Goal: Information Seeking & Learning: Learn about a topic

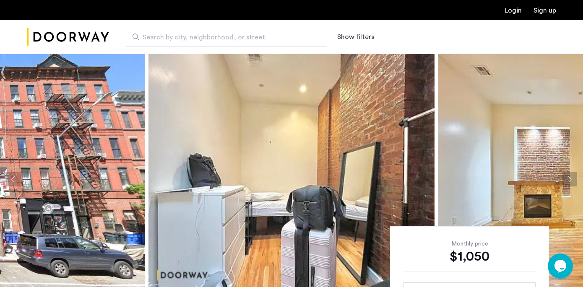
click at [164, 30] on input "Search by city, neighborhood, or street." at bounding box center [226, 37] width 201 height 20
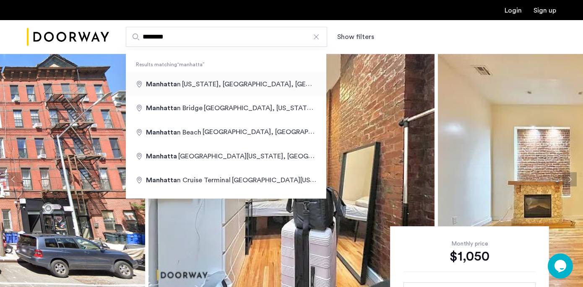
type input "**********"
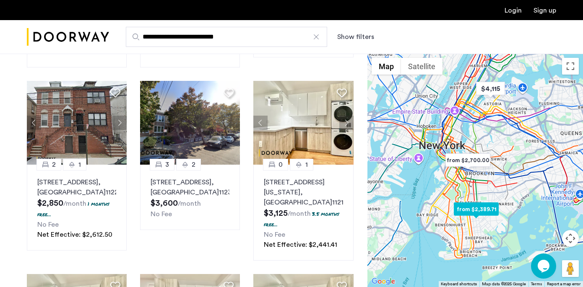
scroll to position [387, 0]
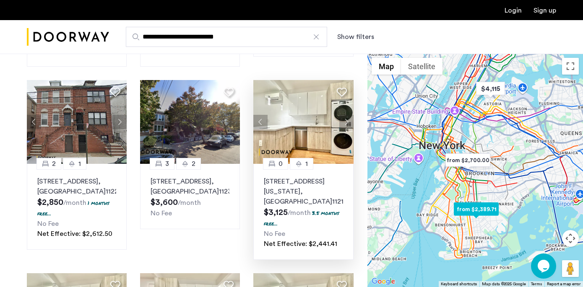
click at [343, 127] on button "Next apartment" at bounding box center [346, 122] width 14 height 14
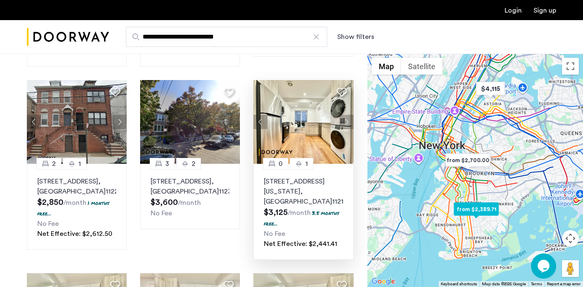
click at [343, 127] on button "Next apartment" at bounding box center [346, 122] width 14 height 14
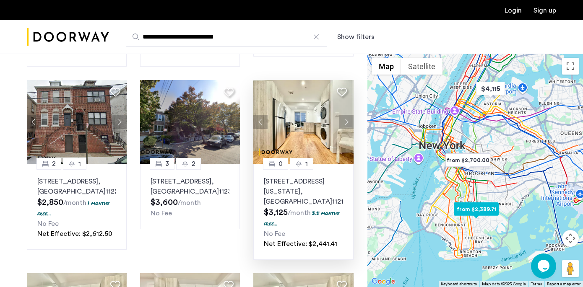
click at [343, 127] on button "Next apartment" at bounding box center [346, 122] width 14 height 14
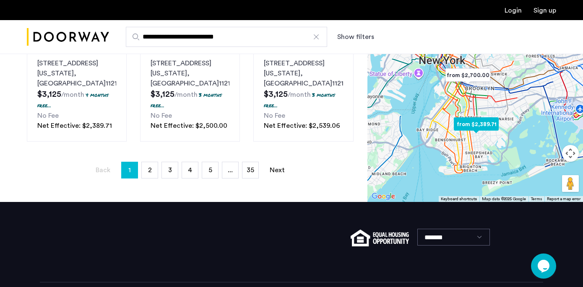
scroll to position [700, 0]
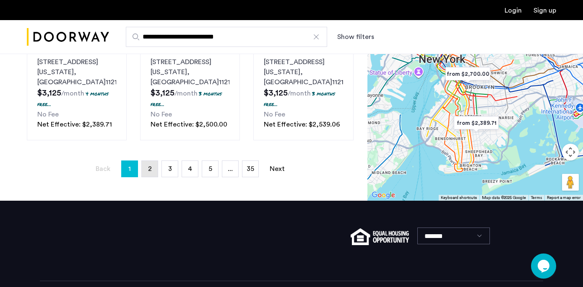
click at [148, 172] on span "2" at bounding box center [150, 169] width 4 height 7
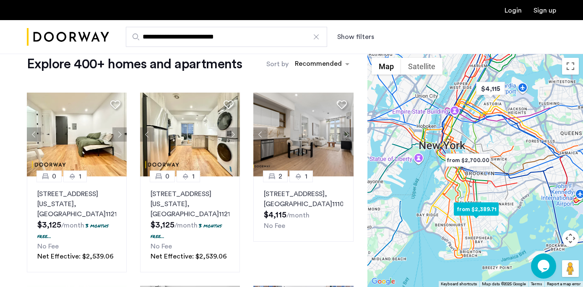
scroll to position [21, 0]
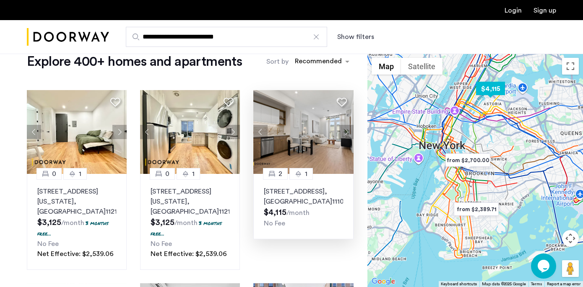
click at [347, 130] on button "Next apartment" at bounding box center [346, 132] width 14 height 14
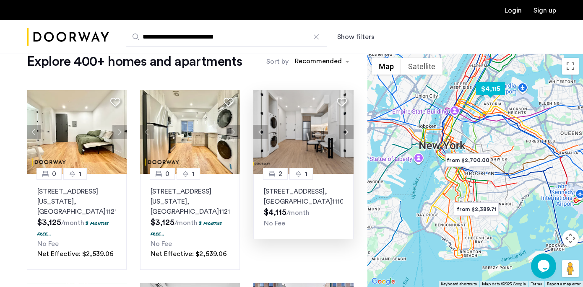
click at [347, 130] on button "Next apartment" at bounding box center [346, 132] width 14 height 14
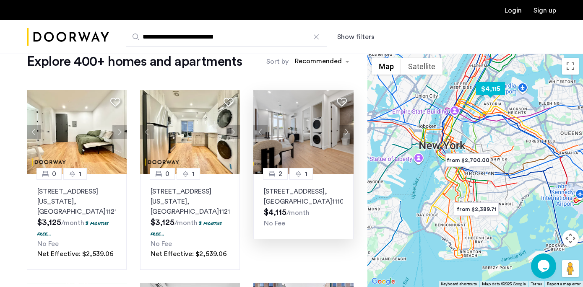
click at [347, 130] on button "Next apartment" at bounding box center [346, 132] width 14 height 14
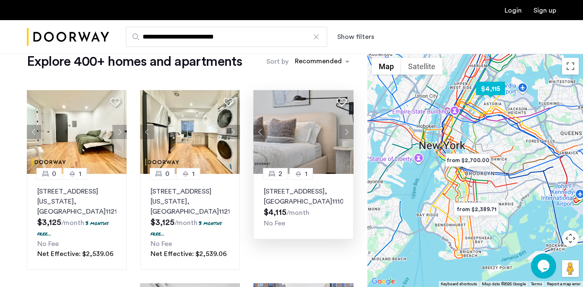
click at [347, 130] on button "Next apartment" at bounding box center [346, 132] width 14 height 14
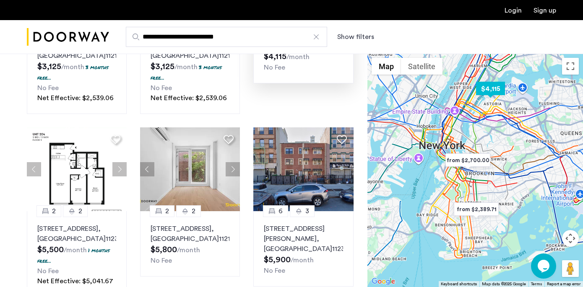
scroll to position [175, 0]
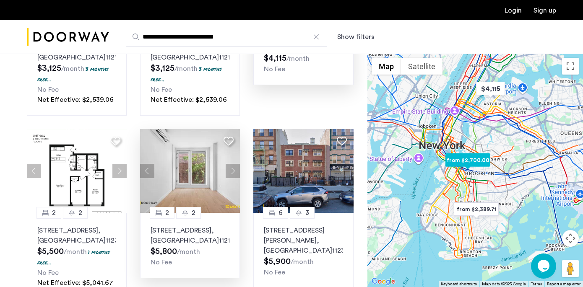
click at [228, 170] on button "Next apartment" at bounding box center [233, 171] width 14 height 14
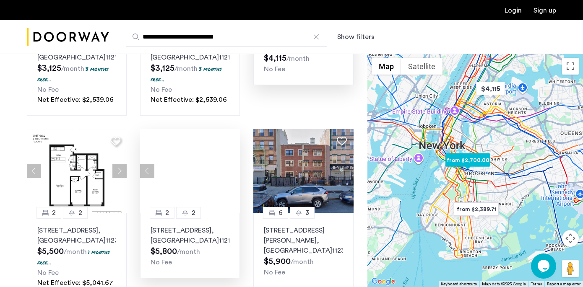
click at [228, 170] on div at bounding box center [190, 171] width 100 height 84
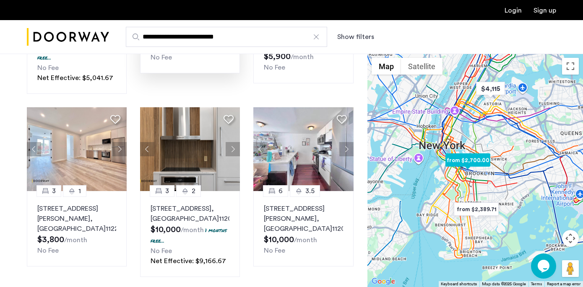
scroll to position [388, 0]
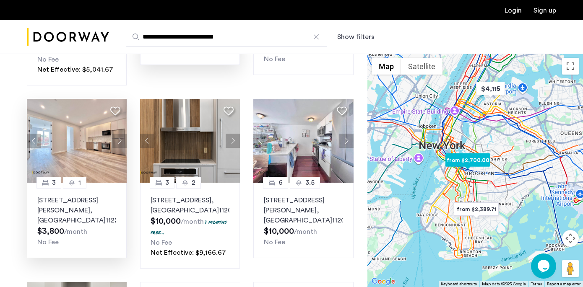
click at [117, 144] on button "Next apartment" at bounding box center [119, 141] width 14 height 14
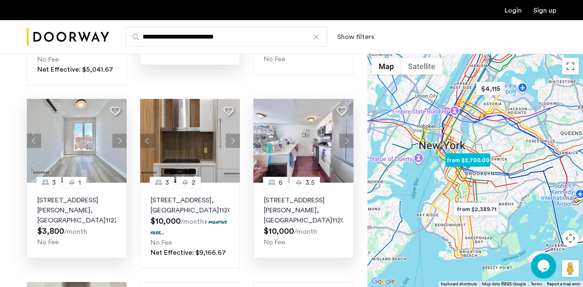
click at [346, 146] on button "Next apartment" at bounding box center [346, 141] width 14 height 14
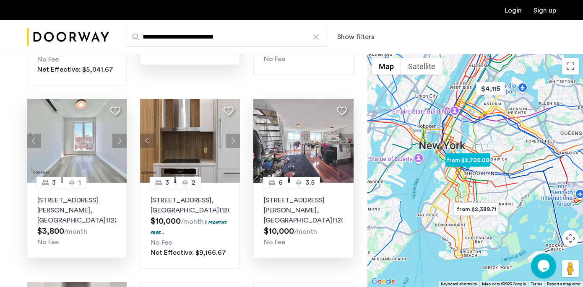
click at [346, 146] on button "Next apartment" at bounding box center [346, 141] width 14 height 14
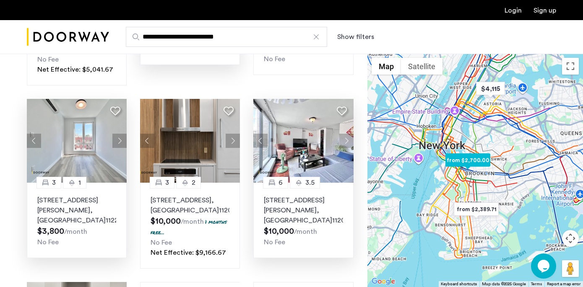
click at [346, 146] on button "Next apartment" at bounding box center [346, 141] width 14 height 14
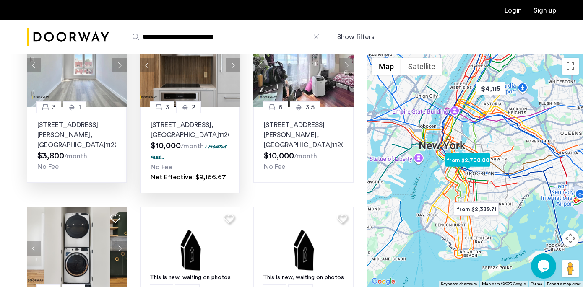
scroll to position [636, 0]
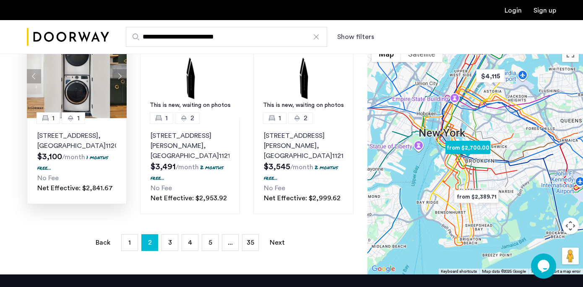
click at [116, 83] on button "Next apartment" at bounding box center [119, 76] width 14 height 14
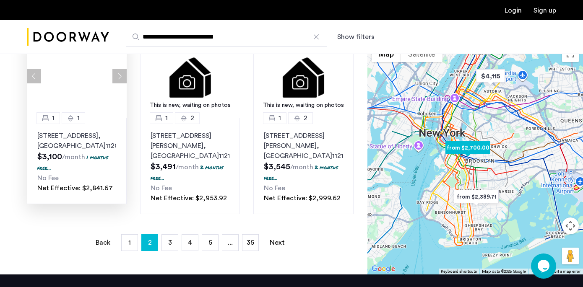
click at [116, 92] on div at bounding box center [77, 76] width 100 height 84
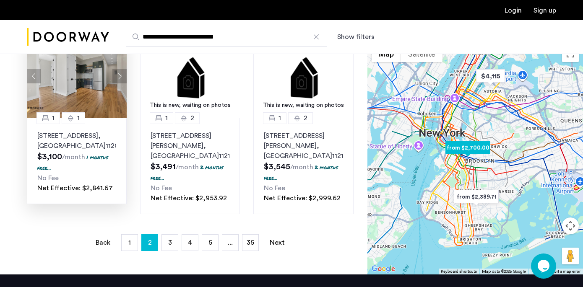
click at [116, 83] on button "Next apartment" at bounding box center [119, 76] width 14 height 14
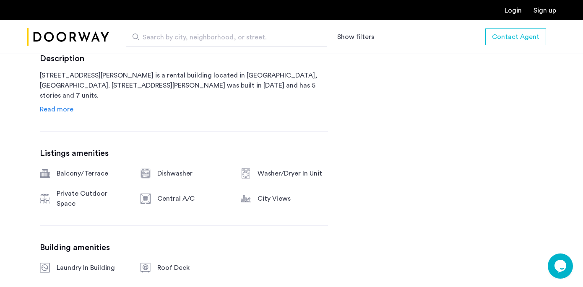
scroll to position [434, 0]
click at [60, 107] on span "Read more" at bounding box center [57, 109] width 34 height 7
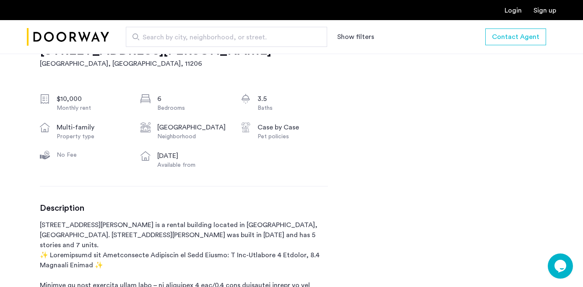
scroll to position [287, 0]
